Goal: Task Accomplishment & Management: Complete application form

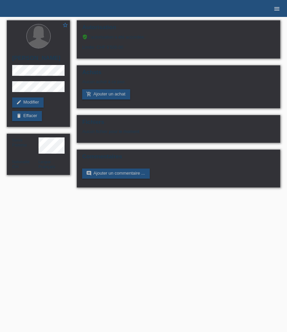
click at [274, 6] on icon "menu" at bounding box center [277, 8] width 7 height 7
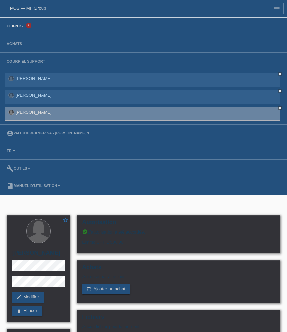
click at [19, 28] on link "Clients" at bounding box center [14, 26] width 23 height 4
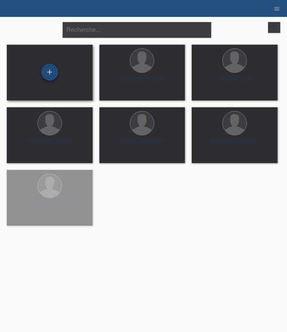
click at [56, 74] on div "+" at bounding box center [49, 72] width 17 height 17
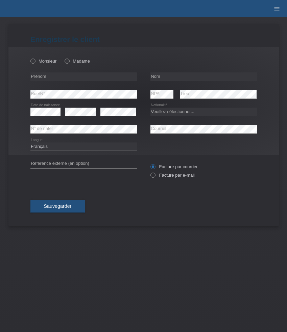
click at [47, 72] on div "error [GEOGRAPHIC_DATA]" at bounding box center [83, 77] width 107 height 18
click at [47, 72] on div "error Prénom" at bounding box center [83, 77] width 107 height 18
click at [52, 75] on input "text" at bounding box center [83, 76] width 107 height 8
paste input "[PERSON_NAME] [PERSON_NAME]"
type input "[PERSON_NAME] [PERSON_NAME]"
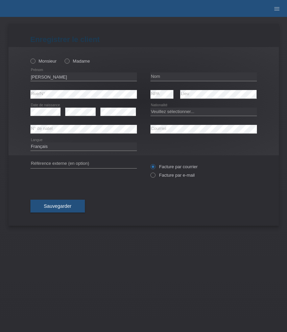
click at [73, 58] on div "Monsieur Madame" at bounding box center [83, 61] width 107 height 14
click at [64, 58] on icon at bounding box center [64, 58] width 0 height 0
click at [66, 60] on input "Madame" at bounding box center [67, 61] width 4 height 4
radio input "true"
click at [183, 77] on input "text" at bounding box center [204, 76] width 107 height 8
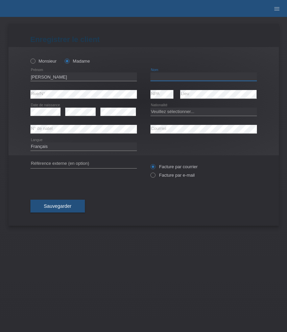
click at [183, 77] on input "text" at bounding box center [204, 76] width 107 height 8
paste input "De La [PERSON_NAME]"
type input "De La [PERSON_NAME]"
click at [165, 112] on select "Veuillez sélectionner... Suisse Allemagne Autriche Liechtenstein ------------ A…" at bounding box center [204, 112] width 107 height 8
select select "ES"
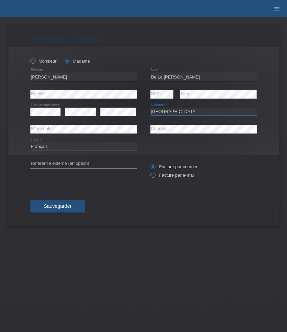
click at [151, 108] on select "Veuillez sélectionner... Suisse Allemagne Autriche Liechtenstein ------------ A…" at bounding box center [204, 112] width 107 height 8
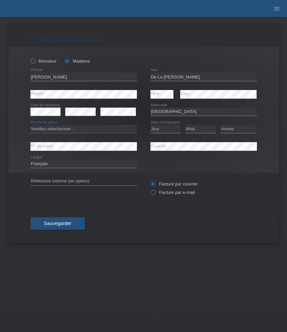
click at [58, 128] on select "Veuillez sélectionner... C B B - Statut de réfugié Autre" at bounding box center [83, 129] width 107 height 8
select select "B"
click at [30, 125] on select "Veuillez sélectionner... C B B - Statut de réfugié Autre" at bounding box center [83, 129] width 107 height 8
click at [170, 130] on select "Jour 01 02 03 04 05 06 07 08 09 10 11" at bounding box center [166, 129] width 30 height 8
select select "01"
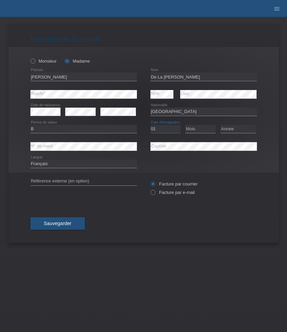
click at [151, 125] on select "Jour 01 02 03 04 05 06 07 08 09 10 11" at bounding box center [166, 129] width 30 height 8
click at [193, 128] on select "Mois 01 02 03 04 05 06 07 08 09 10 11" at bounding box center [200, 129] width 30 height 8
click at [185, 125] on select "Mois 01 02 03 04 05 06 07 08 09 10 11" at bounding box center [200, 129] width 30 height 8
click at [200, 131] on select "Mois 01 02 03 04 05 06 07 08 09 10 11" at bounding box center [200, 129] width 30 height 8
select select "02"
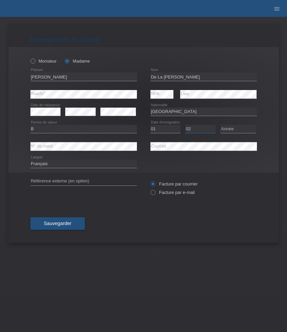
click at [185, 125] on select "Mois 01 02 03 04 05 06 07 08 09 10 11" at bounding box center [200, 129] width 30 height 8
click at [227, 129] on select "Année 2025 2024 2023 2022 2021 2020 2019 2018 2017 2016 2015 2014 2013 2012 201…" at bounding box center [239, 129] width 36 height 8
select select "2022"
click at [221, 125] on select "Année 2025 2024 2023 2022 2021 2020 2019 2018 2017 2016 2015 2014 2013 2012 201…" at bounding box center [239, 129] width 36 height 8
click at [165, 193] on label "Facture par e-mail" at bounding box center [173, 192] width 44 height 5
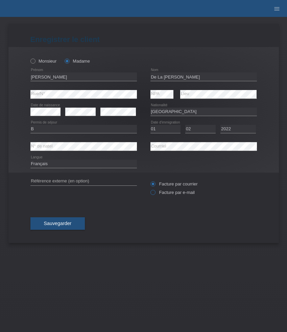
click at [155, 193] on input "Facture par e-mail" at bounding box center [153, 194] width 4 height 8
radio input "true"
click at [71, 222] on span "Sauvegarder" at bounding box center [58, 223] width 28 height 5
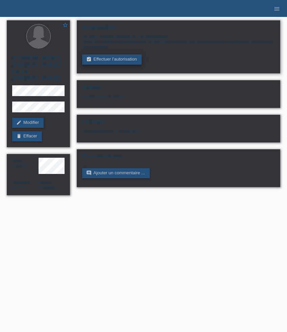
click at [106, 65] on link "assignment_turned_in Effectuer l’autorisation" at bounding box center [111, 59] width 59 height 10
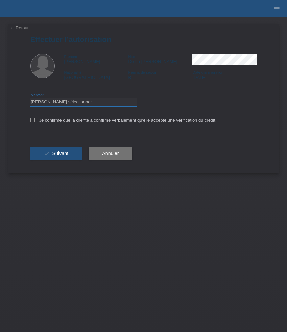
click at [102, 103] on select "Veuillez sélectionner CHF 1.00 - CHF 499.00 CHF 500.00 - CHF 1'999.00 CHF 2'000…" at bounding box center [83, 102] width 107 height 8
select select "3"
click at [30, 99] on select "Veuillez sélectionner CHF 1.00 - CHF 499.00 CHF 500.00 - CHF 1'999.00 CHF 2'000…" at bounding box center [83, 102] width 107 height 8
click at [97, 123] on label "Je confirme que la cliente a confirmé verbalement qu'elle accepte une vérificat…" at bounding box center [123, 120] width 186 height 5
click at [35, 122] on input "Je confirme que la cliente a confirmé verbalement qu'elle accepte une vérificat…" at bounding box center [32, 120] width 4 height 4
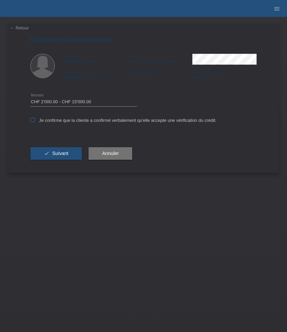
checkbox input "true"
click at [63, 160] on button "check Suivant" at bounding box center [56, 153] width 52 height 13
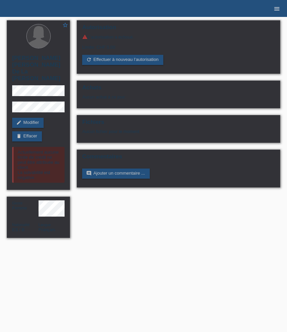
click at [278, 7] on icon "menu" at bounding box center [277, 8] width 7 height 7
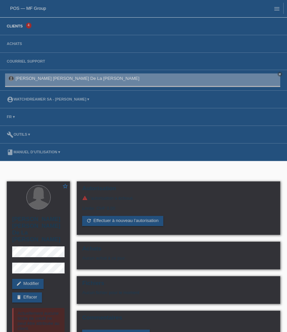
click at [16, 28] on link "Clients" at bounding box center [14, 26] width 23 height 4
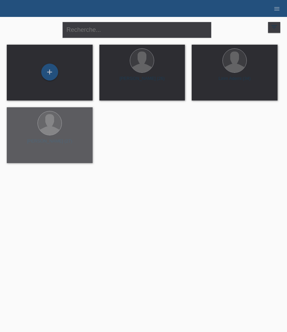
click at [50, 80] on div "+" at bounding box center [49, 72] width 17 height 17
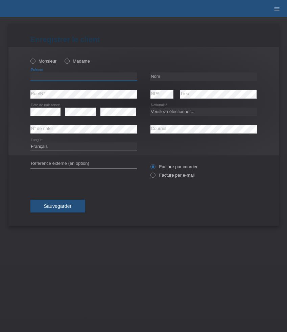
click at [49, 76] on input "text" at bounding box center [83, 76] width 107 height 8
paste input "Ibrahim"
type input "Ibrahim"
click at [49, 64] on div "Monsieur Madame" at bounding box center [83, 61] width 107 height 14
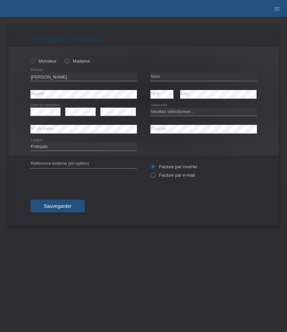
click at [46, 61] on label "Monsieur" at bounding box center [43, 61] width 26 height 5
click at [35, 61] on input "Monsieur" at bounding box center [32, 61] width 4 height 4
radio input "true"
click at [161, 74] on input "text" at bounding box center [204, 76] width 107 height 8
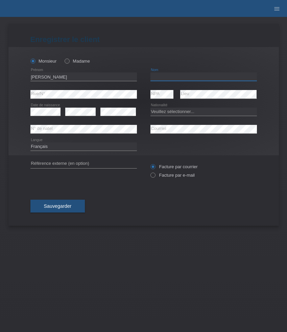
paste input "Berisha"
type input "Berisha"
click at [164, 112] on select "Veuillez sélectionner... Suisse Allemagne Autriche Liechtenstein ------------ A…" at bounding box center [204, 112] width 107 height 8
select select "XK"
click at [151, 108] on select "Veuillez sélectionner... Suisse Allemagne Autriche Liechtenstein ------------ A…" at bounding box center [204, 112] width 107 height 8
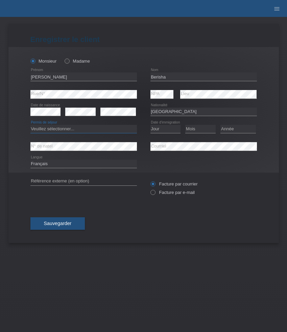
click at [73, 129] on select "Veuillez sélectionner... C B B - Statut de réfugié Autre" at bounding box center [83, 129] width 107 height 8
select select "C"
click at [30, 125] on select "Veuillez sélectionner... C B B - Statut de réfugié Autre" at bounding box center [83, 129] width 107 height 8
click at [164, 132] on select "Jour 01 02 03 04 05 06 07 08 09 10 11" at bounding box center [166, 129] width 30 height 8
select select "01"
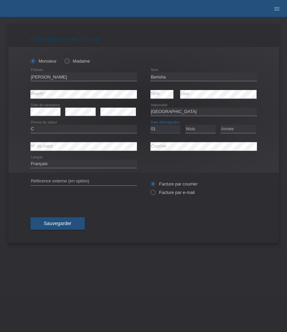
click at [151, 125] on select "Jour 01 02 03 04 05 06 07 08 09 10 11" at bounding box center [166, 129] width 30 height 8
click at [197, 129] on select "Mois 01 02 03 04 05 06 07 08 09 10 11" at bounding box center [200, 129] width 30 height 8
select select "01"
click at [185, 125] on select "Mois 01 02 03 04 05 06 07 08 09 10 11" at bounding box center [200, 129] width 30 height 8
click at [234, 128] on select "Année 2025 2024 2023 2022 2021 2020 2019 2018 2017 2016 2015 2014 2013 2012 201…" at bounding box center [239, 129] width 36 height 8
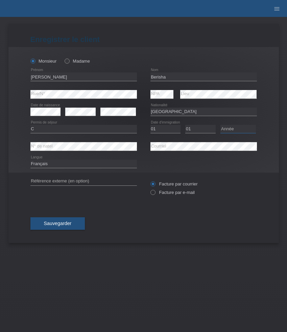
select select "2010"
click at [221, 125] on select "Année 2025 2024 2023 2022 2021 2020 2019 2018 2017 2016 2015 2014 2013 2012 201…" at bounding box center [239, 129] width 36 height 8
click at [166, 194] on label "Facture par e-mail" at bounding box center [173, 192] width 44 height 5
click at [155, 194] on input "Facture par e-mail" at bounding box center [153, 194] width 4 height 8
radio input "true"
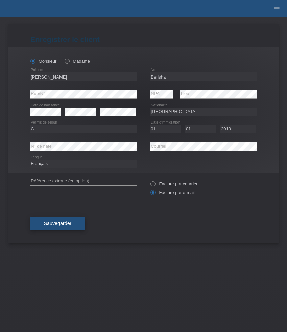
click at [68, 224] on span "Sauvegarder" at bounding box center [58, 223] width 28 height 5
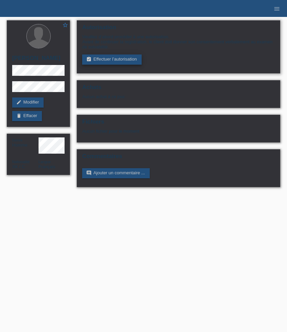
drag, startPoint x: 0, startPoint y: 0, endPoint x: 93, endPoint y: 62, distance: 111.9
click at [93, 62] on link "assignment_turned_in Effectuer l’autorisation" at bounding box center [111, 59] width 59 height 10
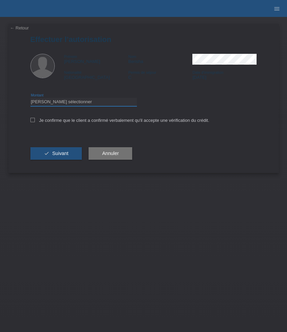
click at [102, 104] on select "Veuillez sélectionner CHF 1.00 - CHF 499.00 CHF 500.00 - CHF 1'999.00 CHF 2'000…" at bounding box center [83, 102] width 107 height 8
select select "3"
click at [30, 99] on select "Veuillez sélectionner CHF 1.00 - CHF 499.00 CHF 500.00 - CHF 1'999.00 CHF 2'000…" at bounding box center [83, 102] width 107 height 8
click at [70, 120] on label "Je confirme que le client a confirmé verbalement qu'il accepte une vérification…" at bounding box center [119, 120] width 179 height 5
click at [35, 120] on input "Je confirme que le client a confirmé verbalement qu'il accepte une vérification…" at bounding box center [32, 120] width 4 height 4
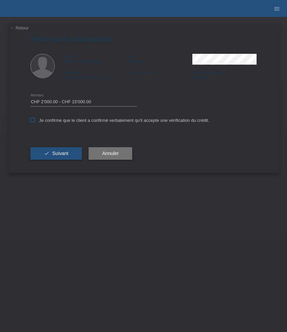
checkbox input "true"
click at [61, 153] on span "Suivant" at bounding box center [60, 153] width 16 height 5
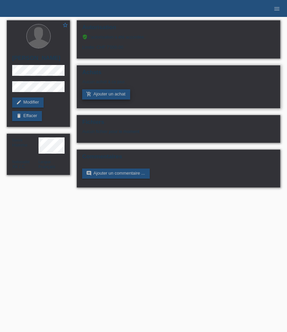
click at [106, 99] on link "add_shopping_cart Ajouter un achat" at bounding box center [106, 94] width 48 height 10
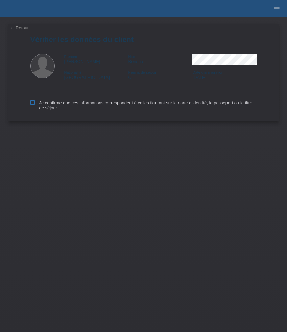
click at [54, 106] on label "Je confirme que ces informations correspondent à celles figurant sur la carte d…" at bounding box center [143, 105] width 227 height 10
click at [35, 105] on input "Je confirme que ces informations correspondent à celles figurant sur la carte d…" at bounding box center [32, 102] width 4 height 4
checkbox input "true"
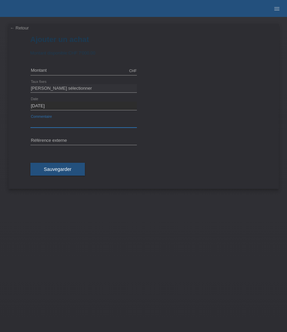
click at [47, 120] on input "text" at bounding box center [83, 123] width 107 height 8
paste input "Breitling Superocean - 44mm N17376201Q1S1"
type input "Breitling Superocean - 44mm N17376201Q1S1"
click at [89, 141] on input "text" at bounding box center [83, 141] width 107 height 8
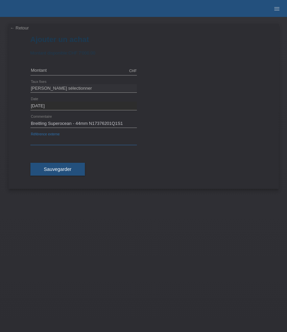
paste input "530417"
type input "530417"
click at [71, 75] on input "text" at bounding box center [83, 71] width 107 height 8
type input "5800.00"
click at [62, 90] on select "Veuillez sélectionner 6 versements 12 versements 24 versements 36 versements 48…" at bounding box center [83, 88] width 107 height 8
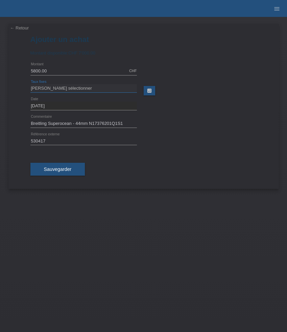
select select "626"
click at [30, 84] on select "Veuillez sélectionner 6 versements 12 versements 24 versements 36 versements 48…" at bounding box center [83, 88] width 107 height 8
click at [66, 168] on span "Sauvegarder" at bounding box center [58, 168] width 28 height 5
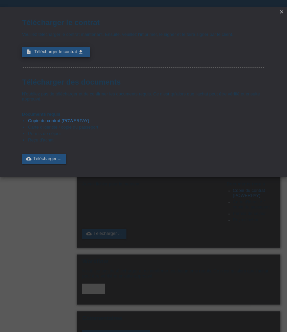
click at [68, 53] on span "Télécharger le contrat" at bounding box center [55, 51] width 43 height 5
click at [282, 12] on icon "close" at bounding box center [281, 11] width 5 height 5
